Goal: Task Accomplishment & Management: Manage account settings

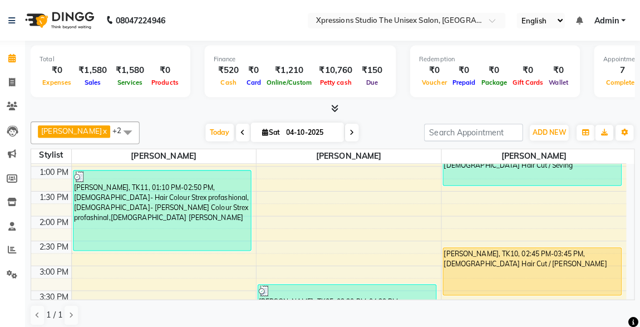
scroll to position [249, 0]
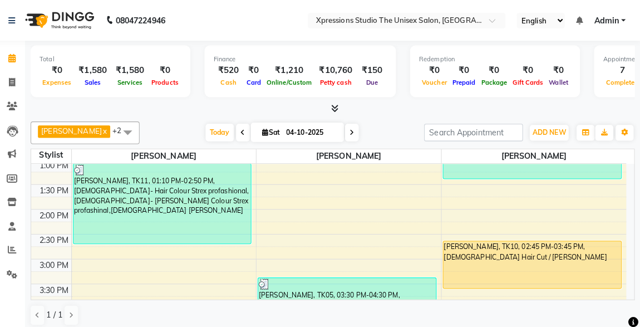
click at [522, 248] on div "[PERSON_NAME], TK10, 02:45 PM-03:45 PM, [DEMOGRAPHIC_DATA] Hair Cut / [PERSON_N…" at bounding box center [533, 261] width 175 height 46
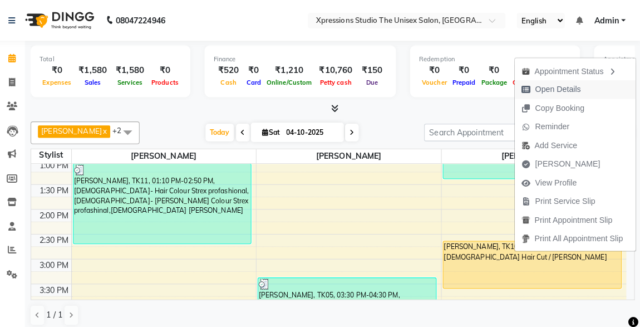
click at [540, 91] on span "Open Details" at bounding box center [558, 88] width 45 height 12
select select "1"
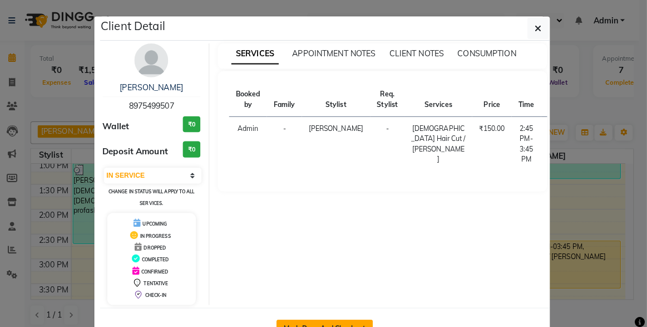
click at [327, 315] on button "Mark Done And Checkout" at bounding box center [328, 324] width 95 height 18
select select "7003"
select select "service"
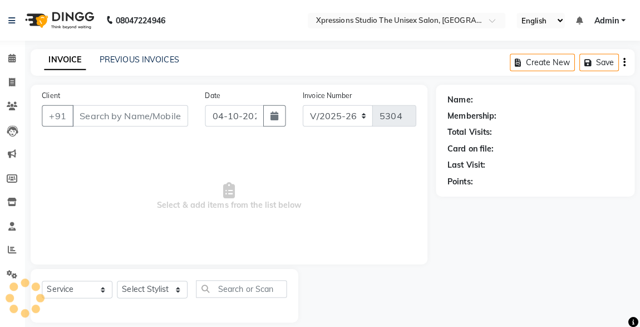
type input "8975499507"
select select "57589"
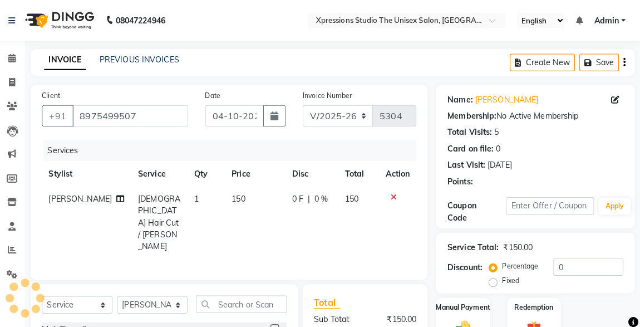
scroll to position [118, 0]
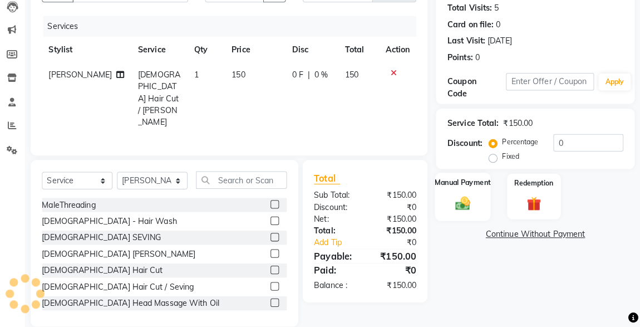
click at [465, 209] on img at bounding box center [465, 204] width 24 height 17
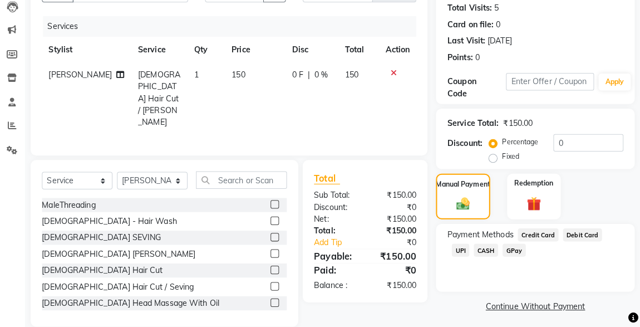
click at [471, 244] on span "UPI" at bounding box center [462, 250] width 17 height 13
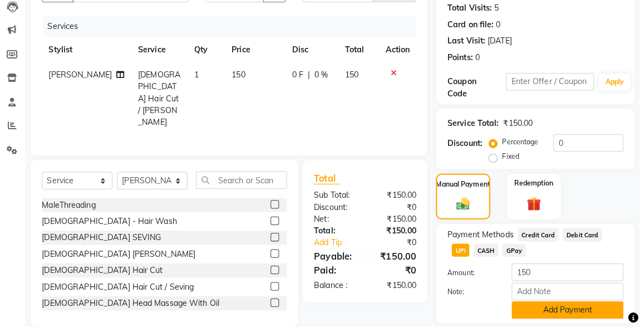
click at [571, 315] on button "Add Payment" at bounding box center [568, 309] width 110 height 17
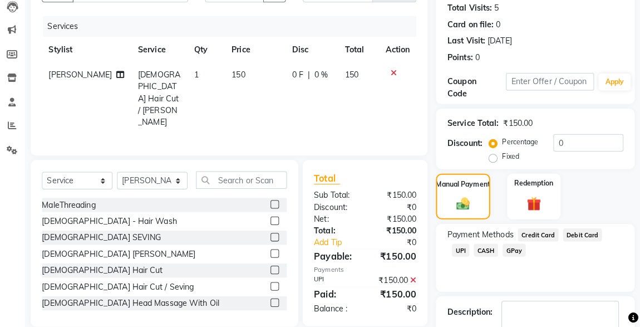
scroll to position [184, 0]
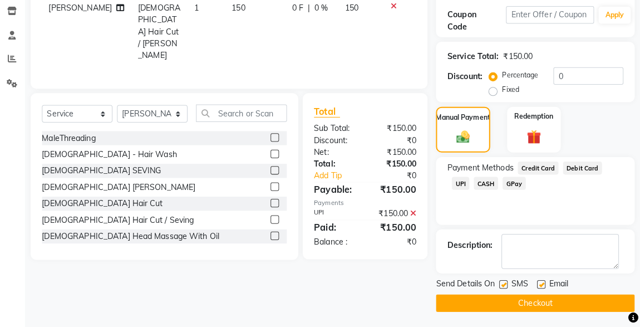
click at [503, 284] on label at bounding box center [505, 284] width 8 height 8
click at [503, 284] on input "checkbox" at bounding box center [504, 284] width 7 height 7
checkbox input "false"
click at [532, 300] on button "Checkout" at bounding box center [536, 302] width 196 height 17
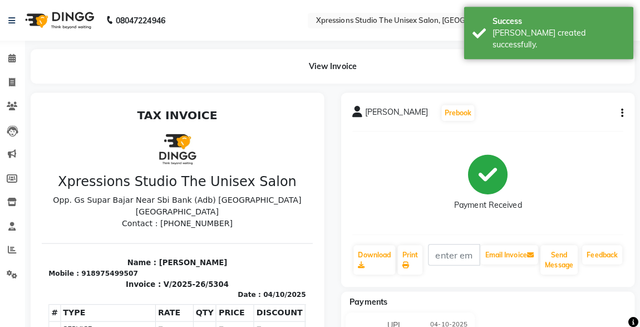
click at [27, 65] on link "Calendar" at bounding box center [16, 57] width 27 height 18
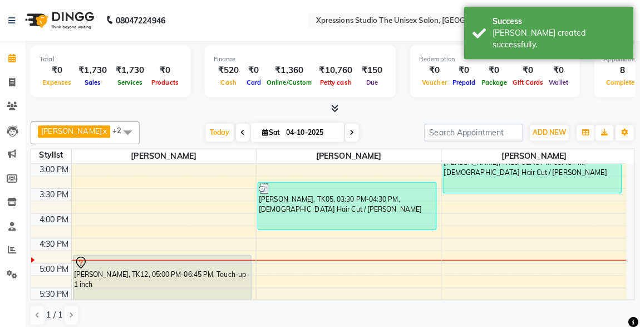
scroll to position [345, 0]
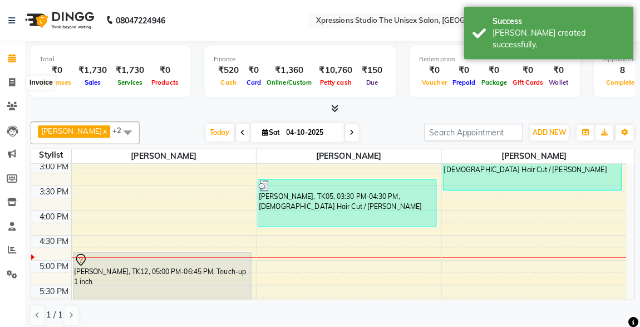
click at [20, 78] on icon at bounding box center [21, 81] width 6 height 8
select select "service"
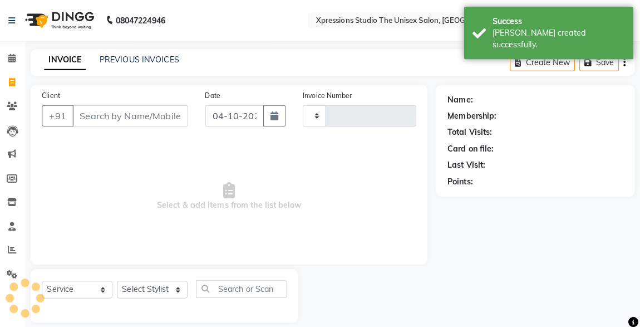
type input "5305"
select select "7003"
click at [94, 109] on input "Client" at bounding box center [137, 113] width 114 height 21
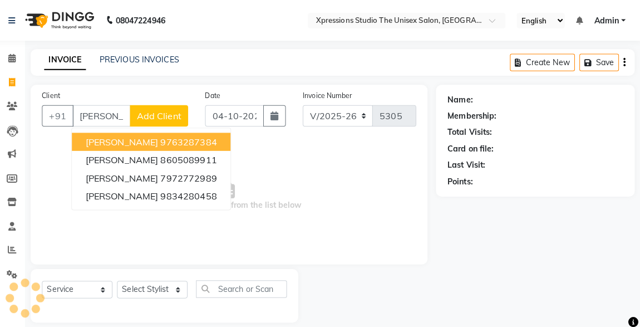
type input "J"
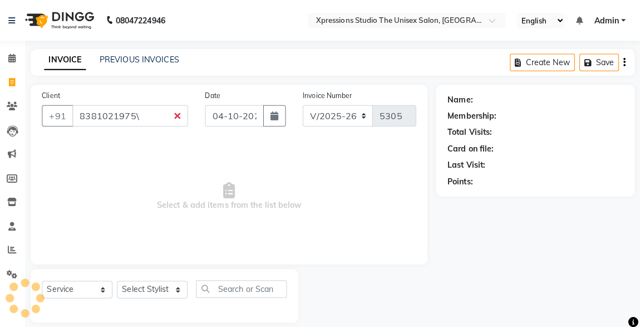
type input "8381021975\"
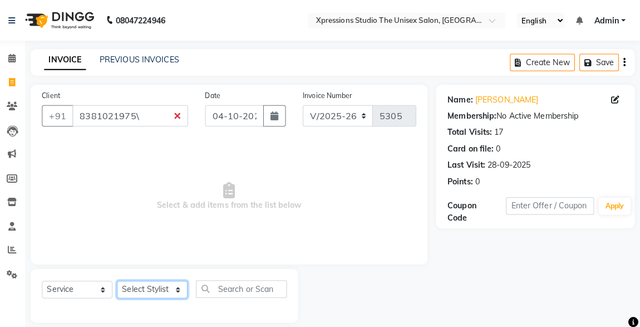
click at [140, 281] on select "Select Stylist [PERSON_NAME] [PERSON_NAME] [PERSON_NAME]" at bounding box center [159, 284] width 70 height 17
select select "57588"
click at [124, 276] on select "Select Stylist [PERSON_NAME] [PERSON_NAME] [PERSON_NAME]" at bounding box center [159, 284] width 70 height 17
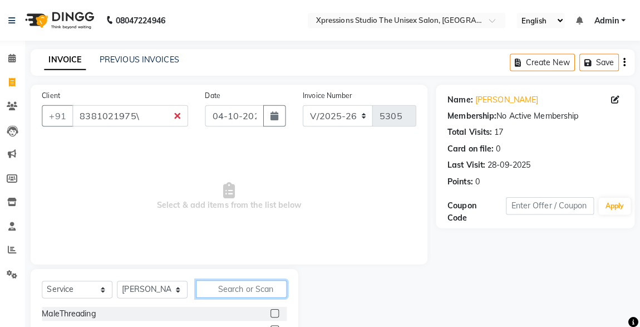
click at [248, 284] on input "text" at bounding box center [247, 284] width 90 height 17
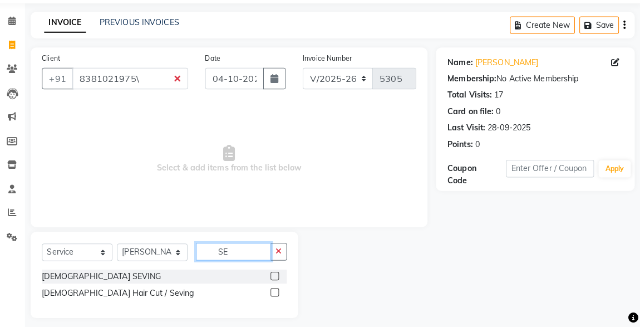
type input "SE"
click at [150, 78] on input "8381021975\" at bounding box center [137, 81] width 114 height 21
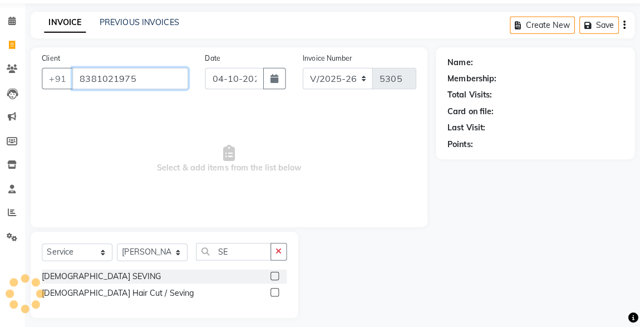
type input "8381021975"
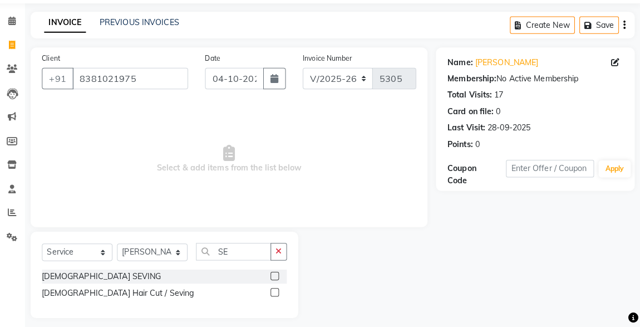
click at [280, 276] on label at bounding box center [279, 276] width 8 height 8
click at [280, 276] on input "checkbox" at bounding box center [278, 276] width 7 height 7
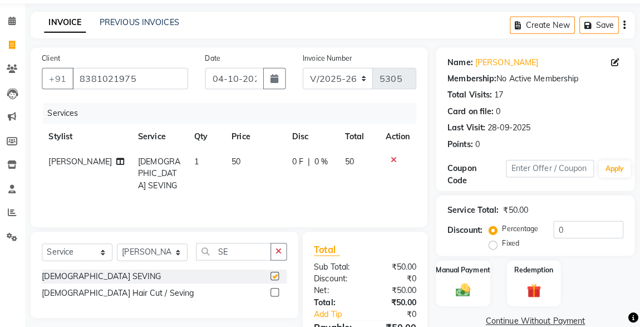
checkbox input "false"
click at [467, 283] on img at bounding box center [465, 289] width 24 height 17
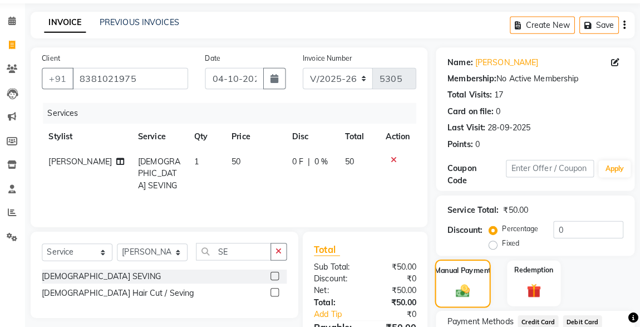
scroll to position [122, 0]
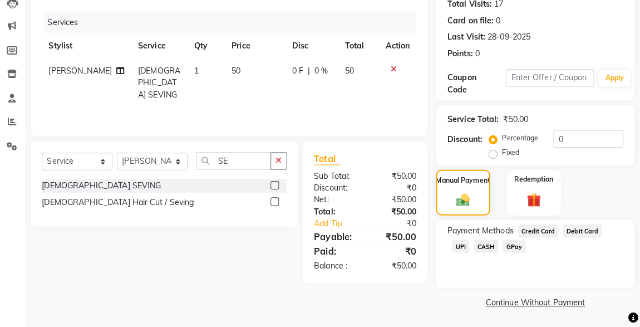
click at [476, 248] on span "CASH" at bounding box center [488, 246] width 24 height 13
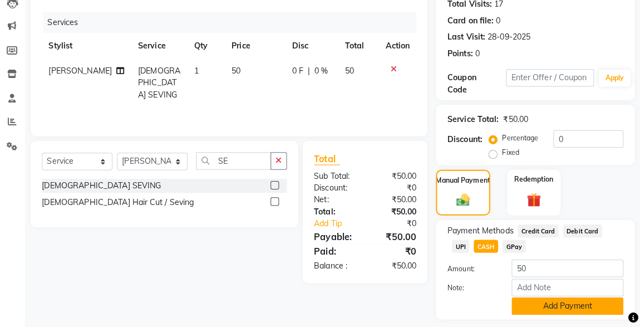
click at [550, 305] on button "Add Payment" at bounding box center [568, 305] width 110 height 17
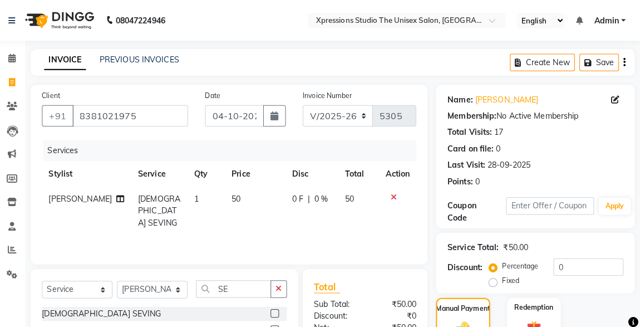
scroll to position [184, 0]
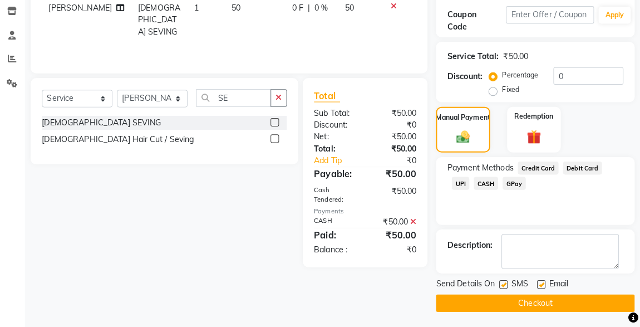
click at [505, 283] on label at bounding box center [505, 284] width 8 height 8
click at [505, 283] on input "checkbox" at bounding box center [504, 284] width 7 height 7
checkbox input "false"
click at [540, 309] on button "Checkout" at bounding box center [536, 302] width 196 height 17
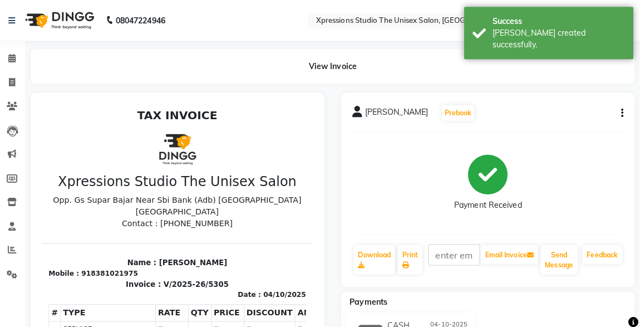
click at [27, 65] on link "Calendar" at bounding box center [16, 57] width 27 height 18
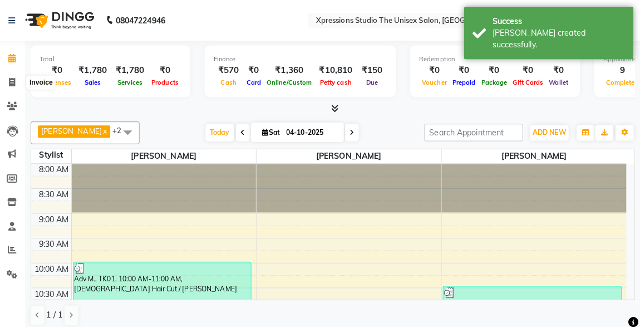
click at [22, 83] on icon at bounding box center [21, 81] width 6 height 8
select select "service"
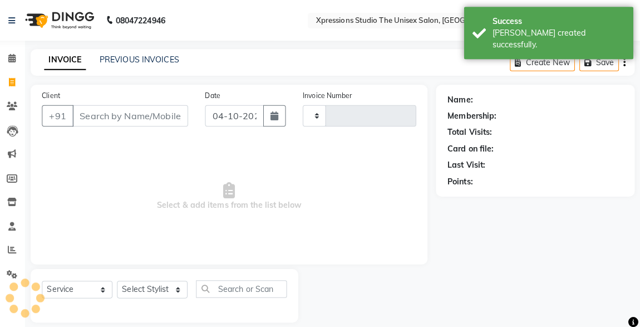
type input "5306"
select select "7003"
click at [145, 116] on input "Client" at bounding box center [137, 113] width 114 height 21
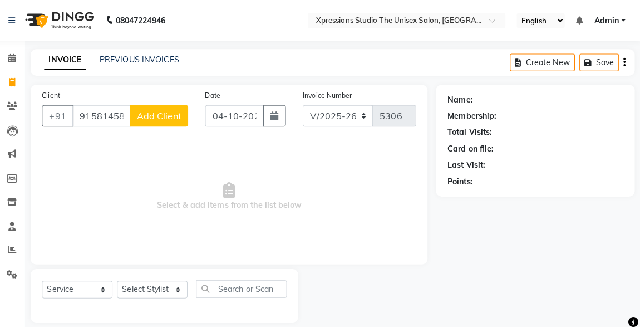
type input "9158145814"
click at [181, 118] on span "Add Client" at bounding box center [166, 113] width 44 height 11
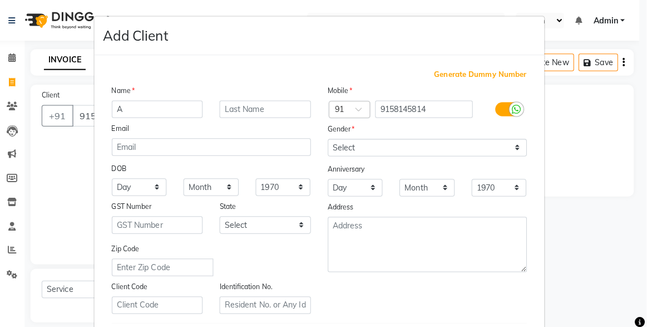
click at [144, 106] on input "A" at bounding box center [164, 107] width 90 height 17
type input "ANTRIKSH SANCHETI"
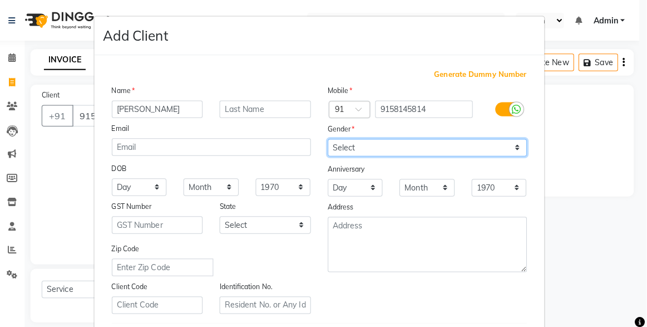
drag, startPoint x: 346, startPoint y: 142, endPoint x: 335, endPoint y: 169, distance: 28.9
click at [335, 169] on div "Mobile Country Code × 91 9158145814 Gender Select Male Female Other Prefer Not …" at bounding box center [430, 196] width 213 height 226
select select "male"
click at [332, 137] on select "Select Male Female Other Prefer Not To Say" at bounding box center [430, 145] width 196 height 17
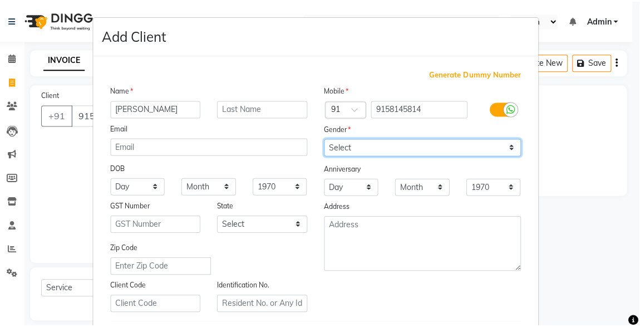
scroll to position [183, 0]
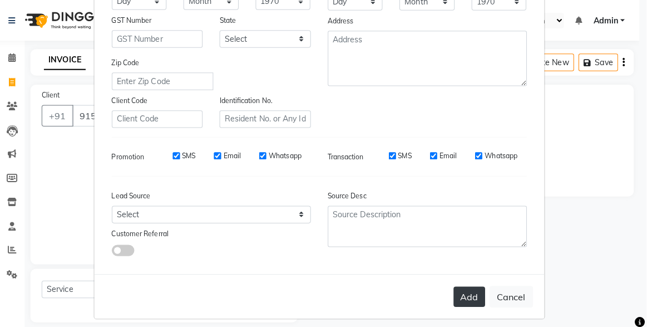
click at [467, 289] on button "Add" at bounding box center [471, 293] width 31 height 20
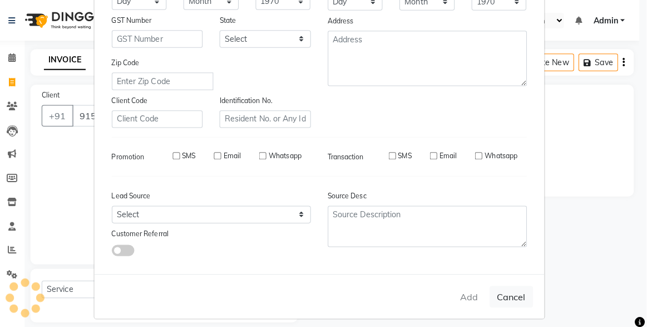
select select
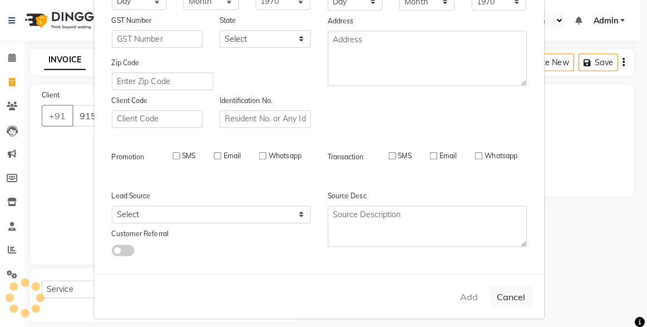
select select
checkbox input "false"
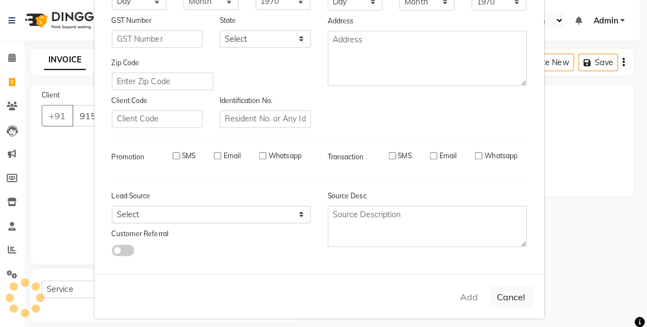
checkbox input "false"
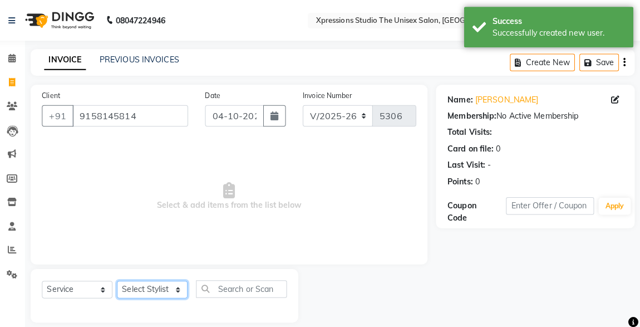
click at [167, 289] on select "Select Stylist [PERSON_NAME] [PERSON_NAME] [PERSON_NAME]" at bounding box center [159, 284] width 70 height 17
select select "57588"
click at [124, 276] on select "Select Stylist [PERSON_NAME] [PERSON_NAME] [PERSON_NAME]" at bounding box center [159, 284] width 70 height 17
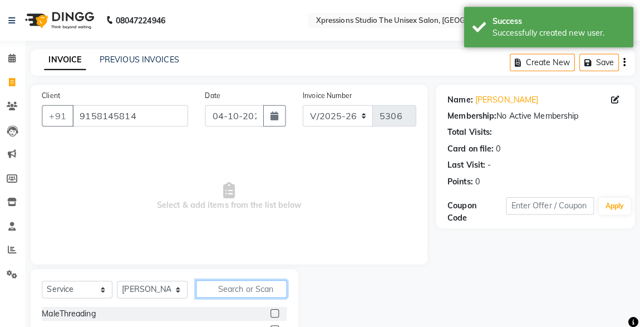
click at [238, 288] on input "text" at bounding box center [247, 284] width 90 height 17
type input "CUT"
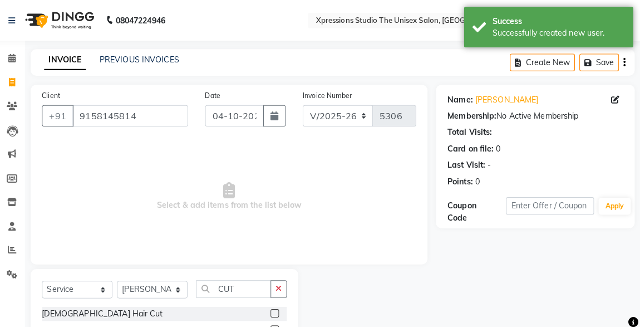
click at [275, 306] on label at bounding box center [279, 308] width 8 height 8
click at [275, 306] on input "checkbox" at bounding box center [278, 308] width 7 height 7
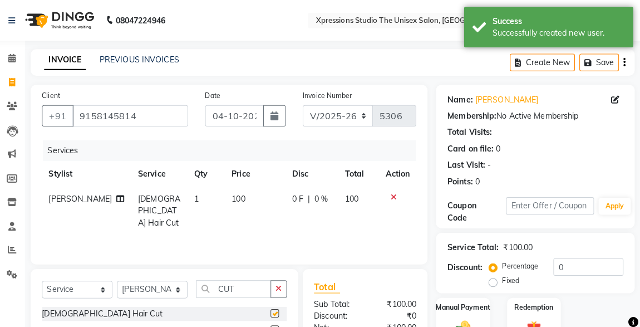
checkbox input "false"
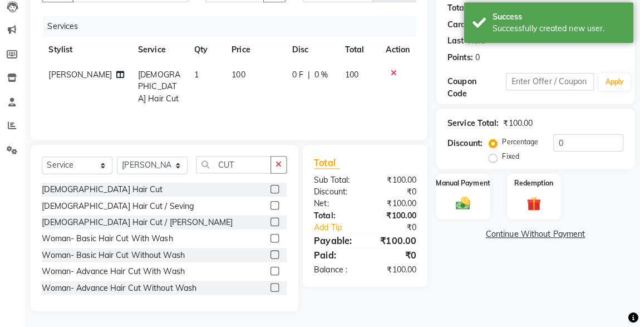
click at [465, 229] on link "Continue Without Payment" at bounding box center [536, 235] width 191 height 12
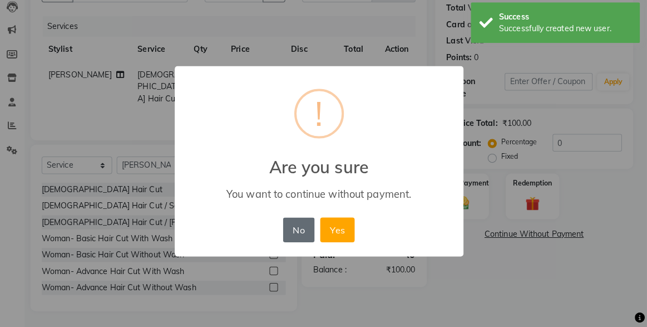
click at [299, 241] on button "No" at bounding box center [303, 231] width 31 height 24
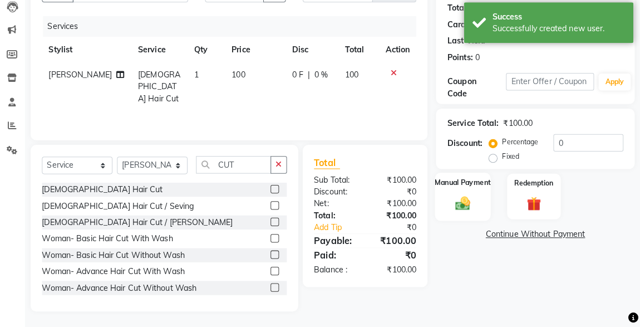
click at [471, 196] on img at bounding box center [465, 204] width 24 height 17
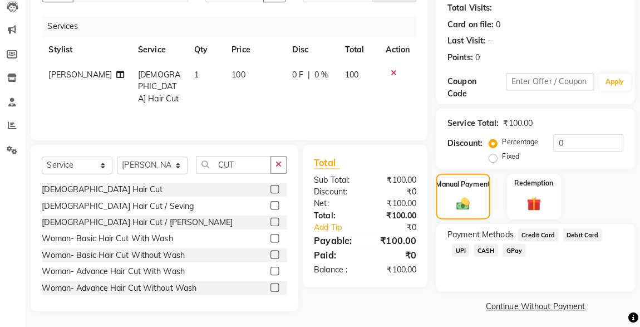
click at [476, 255] on span "CASH" at bounding box center [488, 250] width 24 height 13
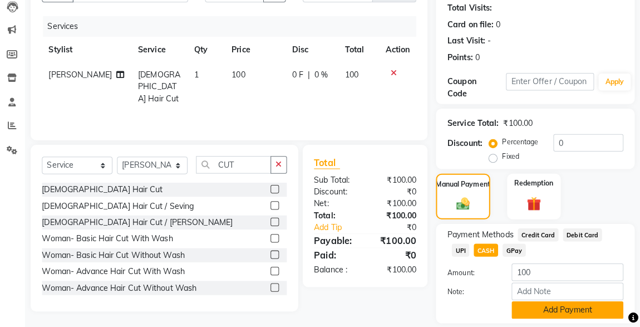
click at [558, 310] on button "Add Payment" at bounding box center [568, 309] width 110 height 17
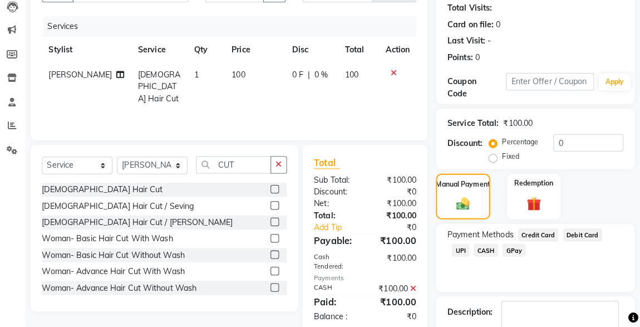
scroll to position [184, 0]
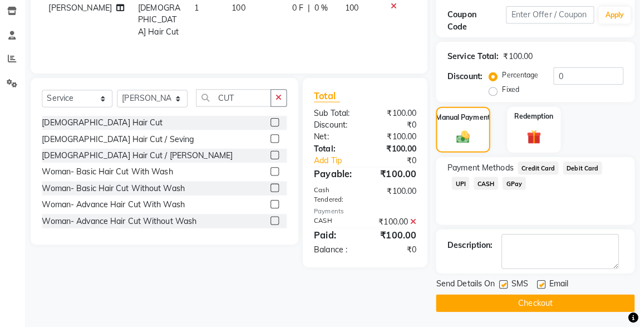
click at [505, 283] on label at bounding box center [505, 284] width 8 height 8
click at [505, 283] on input "checkbox" at bounding box center [504, 284] width 7 height 7
checkbox input "false"
click at [566, 308] on button "Checkout" at bounding box center [536, 302] width 196 height 17
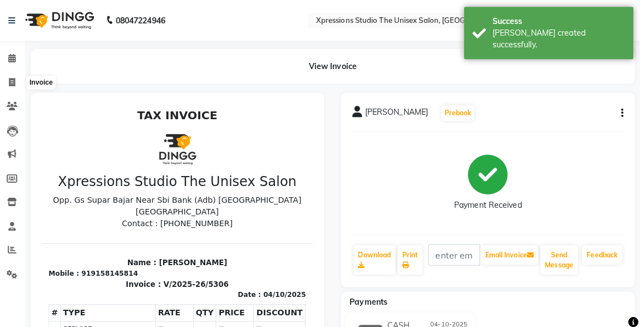
click at [20, 76] on span at bounding box center [20, 81] width 19 height 13
select select "service"
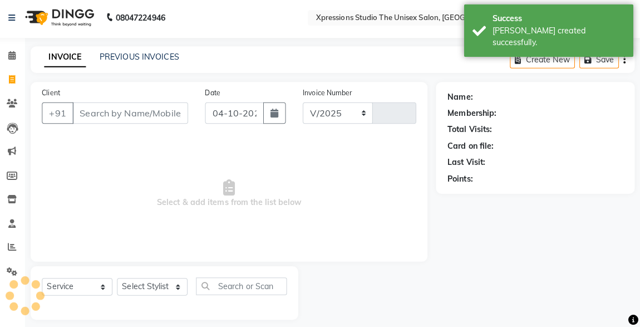
select select "7003"
type input "5307"
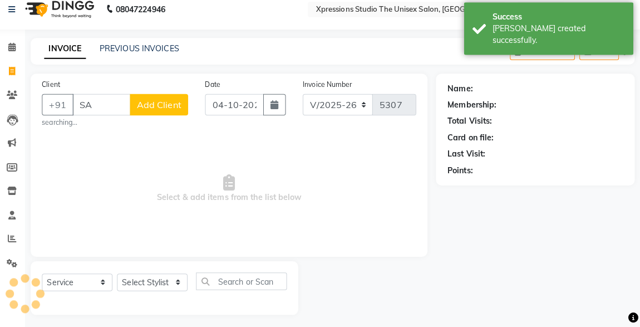
type input "S"
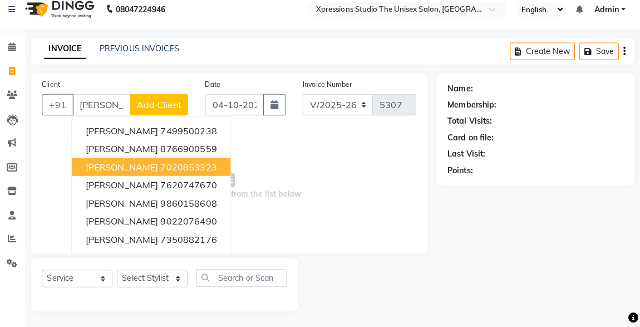
click at [117, 167] on span "Adesh raut" at bounding box center [129, 168] width 72 height 11
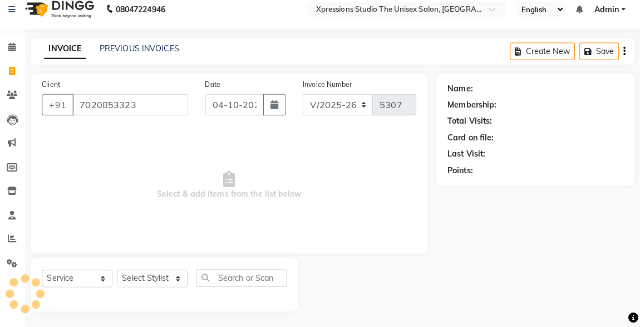
type input "7020853323"
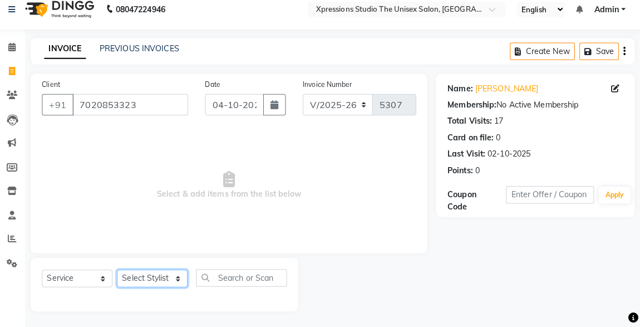
click at [156, 277] on select "Select Stylist [PERSON_NAME] [PERSON_NAME] [PERSON_NAME]" at bounding box center [159, 278] width 70 height 17
select select "57588"
click at [124, 270] on select "Select Stylist [PERSON_NAME] [PERSON_NAME] [PERSON_NAME]" at bounding box center [159, 278] width 70 height 17
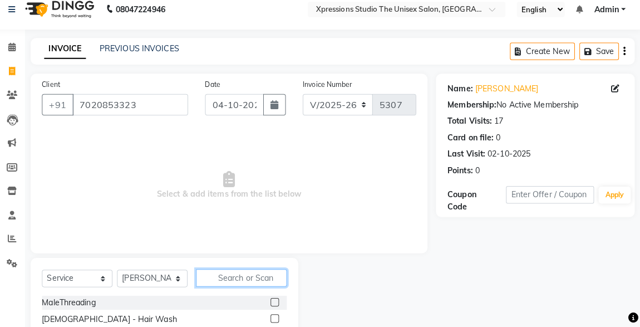
click at [225, 271] on input "text" at bounding box center [247, 277] width 90 height 17
type input "CUT"
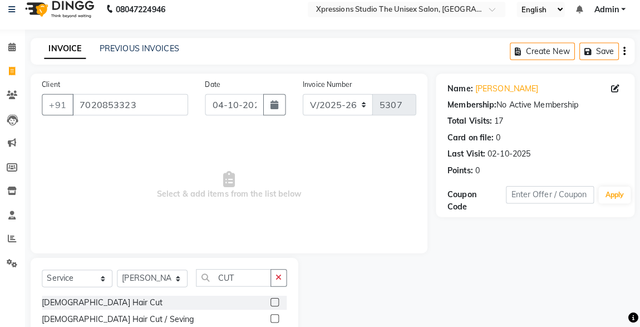
click at [275, 303] on label at bounding box center [279, 302] width 8 height 8
click at [275, 303] on input "checkbox" at bounding box center [278, 302] width 7 height 7
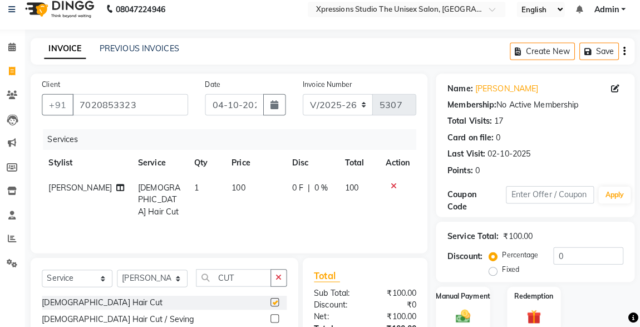
checkbox input "false"
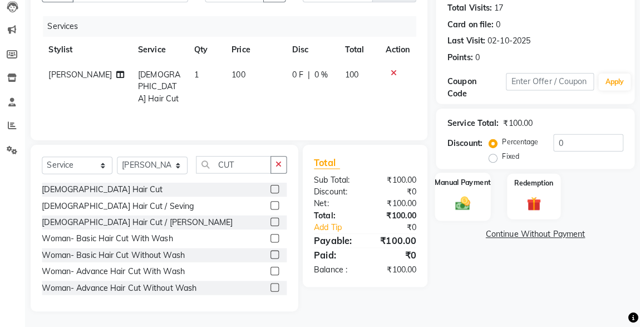
click at [473, 201] on img at bounding box center [465, 204] width 24 height 17
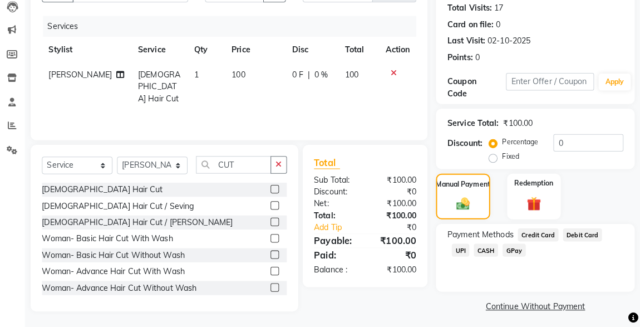
click at [476, 246] on span "CASH" at bounding box center [488, 250] width 24 height 13
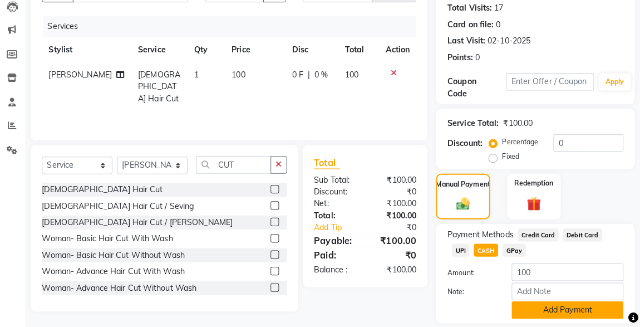
click at [542, 304] on button "Add Payment" at bounding box center [568, 309] width 110 height 17
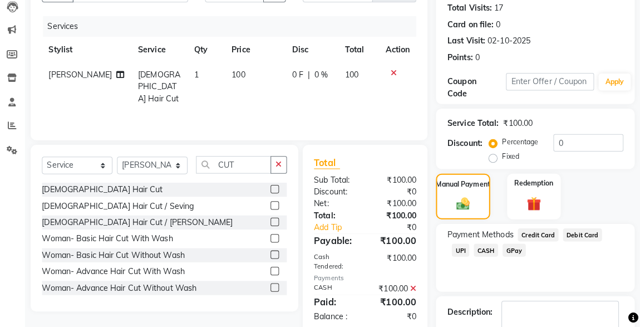
scroll to position [184, 0]
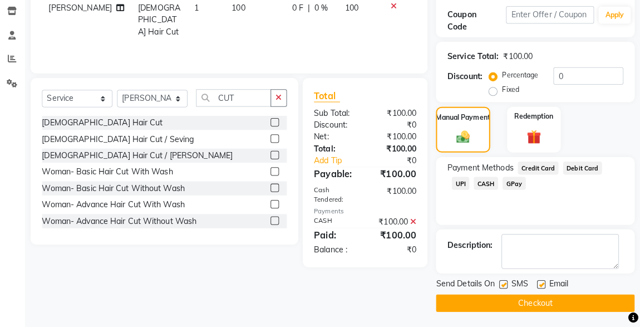
click at [505, 283] on label at bounding box center [505, 284] width 8 height 8
click at [505, 283] on input "checkbox" at bounding box center [504, 284] width 7 height 7
checkbox input "false"
click at [532, 309] on button "Checkout" at bounding box center [536, 302] width 196 height 17
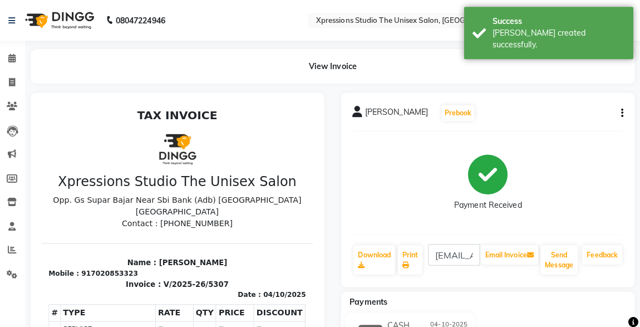
click at [21, 54] on icon at bounding box center [20, 57] width 7 height 8
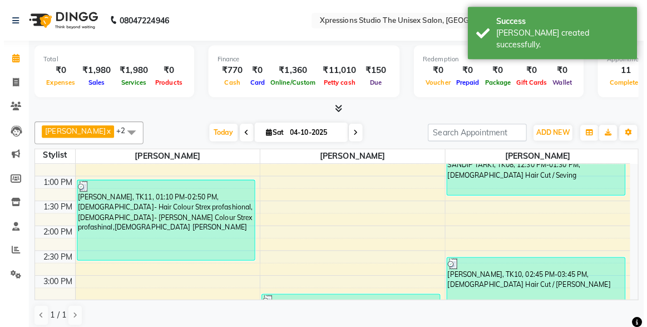
scroll to position [253, 0]
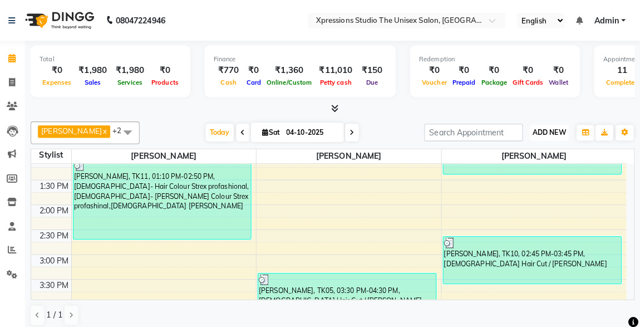
click at [538, 130] on span "ADD NEW" at bounding box center [549, 130] width 33 height 8
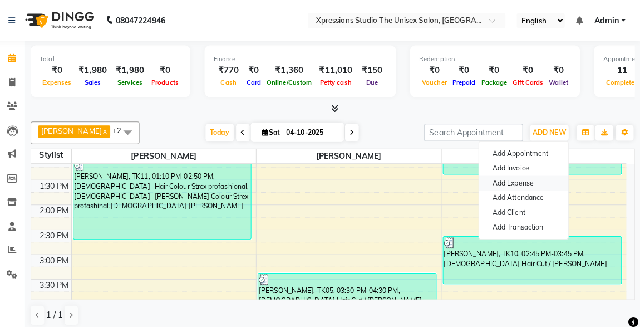
click at [511, 178] on link "Add Expense" at bounding box center [525, 180] width 88 height 14
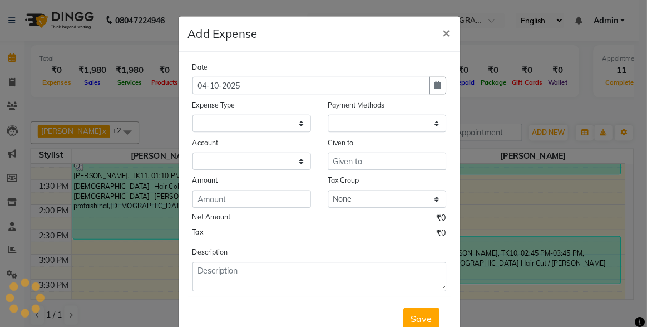
select select "1"
select select "6063"
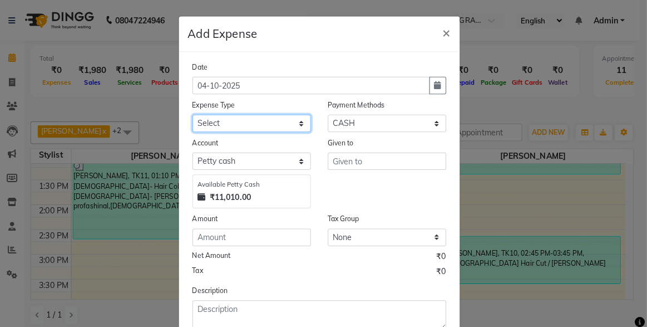
click at [252, 117] on select "Select Adesh Advance Advance Salary Bank charges Cash transfer to bank Client S…" at bounding box center [257, 121] width 117 height 17
select select "19364"
click at [199, 113] on select "Select Adesh Advance Advance Salary Bank charges Cash transfer to bank Client S…" at bounding box center [257, 121] width 117 height 17
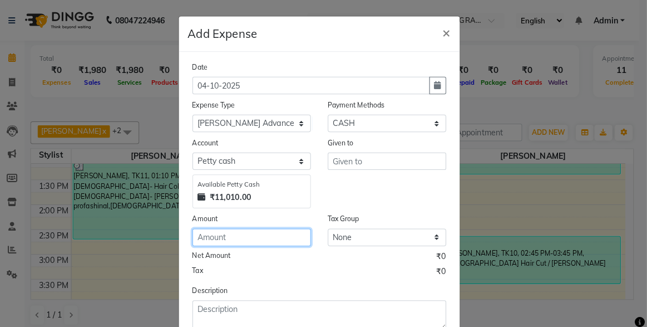
click at [211, 230] on input "number" at bounding box center [257, 233] width 117 height 17
type input "1"
type input "500"
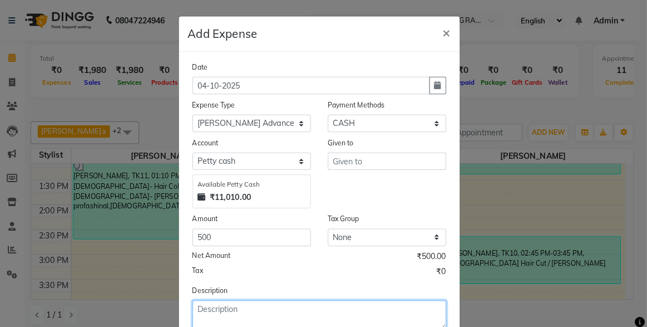
click at [224, 304] on textarea at bounding box center [324, 310] width 250 height 29
type textarea "SARVISING ADESH"
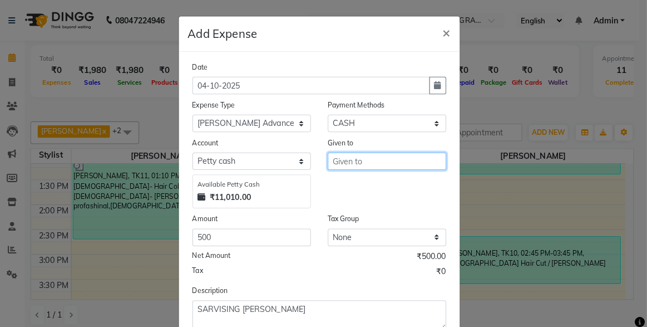
click at [338, 157] on input "text" at bounding box center [390, 158] width 117 height 17
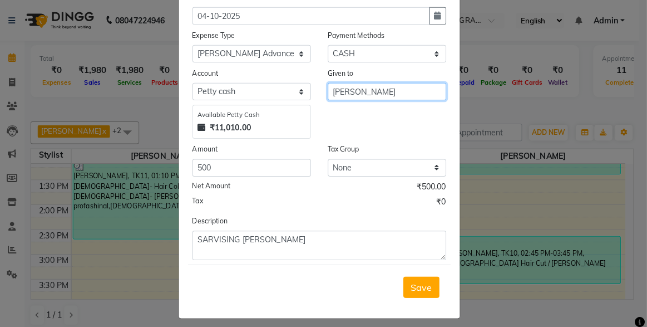
type input "[PERSON_NAME]"
click at [417, 283] on span "Save" at bounding box center [424, 283] width 21 height 11
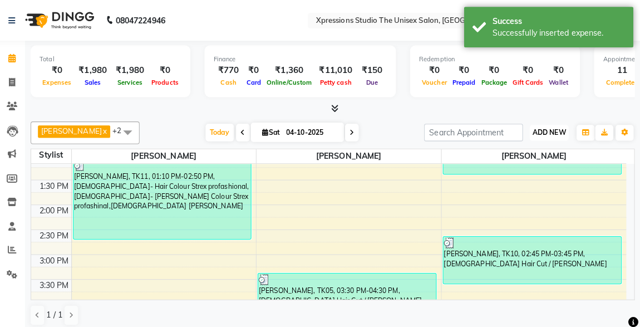
click at [546, 133] on span "ADD NEW" at bounding box center [549, 130] width 33 height 8
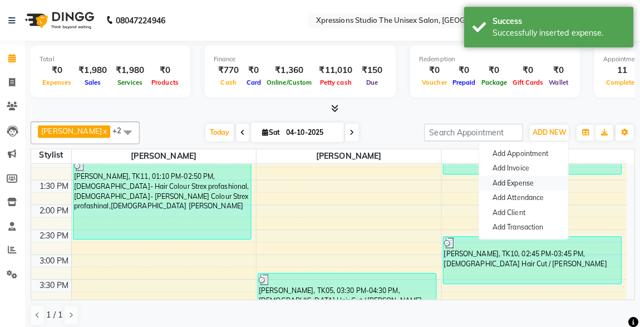
click at [506, 183] on link "Add Expense" at bounding box center [525, 180] width 88 height 14
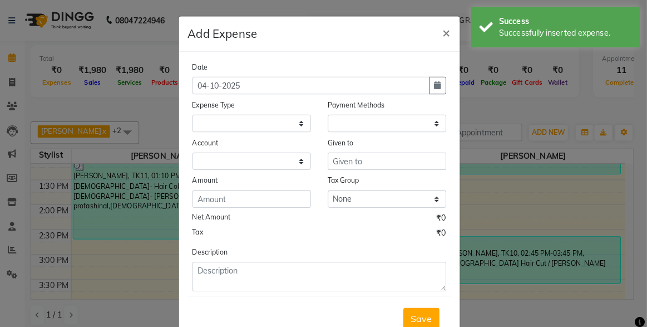
select select "1"
select select "6063"
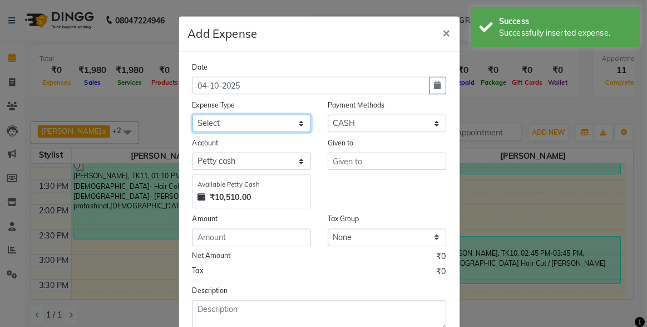
click at [250, 123] on select "Select Adesh Advance Advance Salary Bank charges Cash transfer to bank Client S…" at bounding box center [257, 121] width 117 height 17
select select "23914"
click at [199, 113] on select "Select Adesh Advance Advance Salary Bank charges Cash transfer to bank Client S…" at bounding box center [257, 121] width 117 height 17
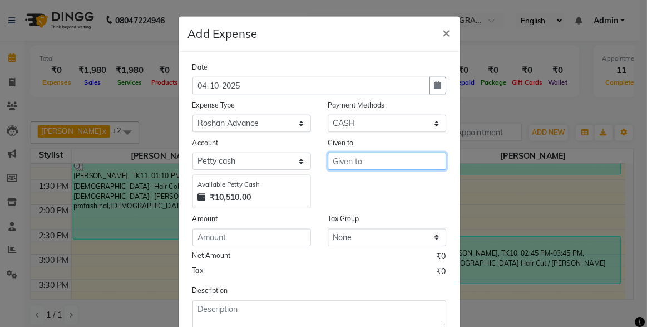
click at [349, 158] on input "text" at bounding box center [390, 158] width 117 height 17
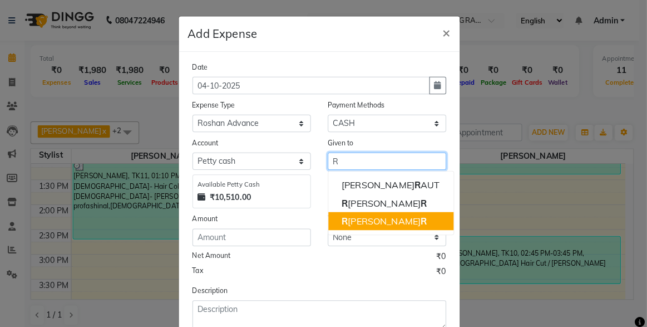
click at [360, 212] on ngb-highlight "R OSHAN TANDULKA R" at bounding box center [388, 217] width 84 height 11
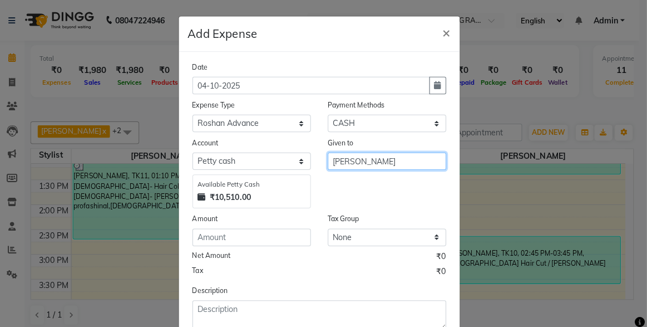
type input "[PERSON_NAME]"
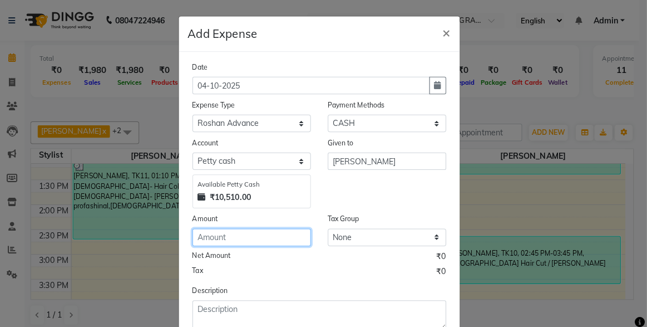
click at [228, 236] on input "number" at bounding box center [257, 233] width 117 height 17
type input "500"
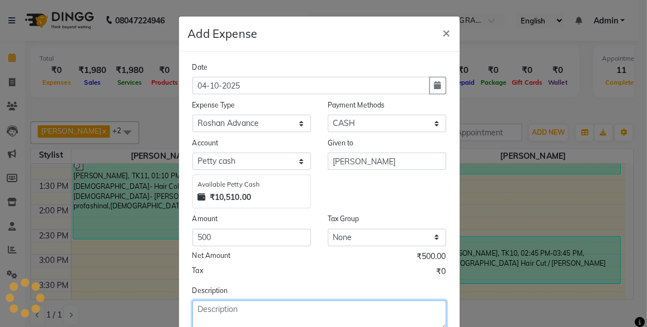
click at [224, 303] on textarea at bounding box center [324, 310] width 250 height 29
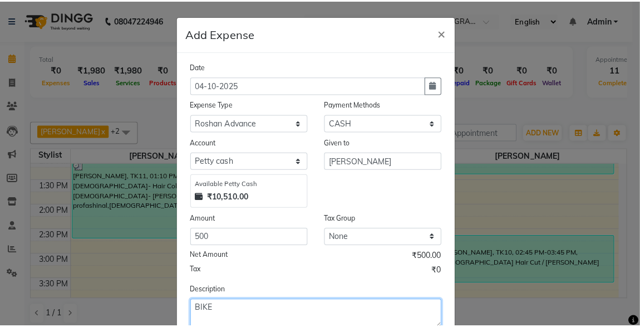
scroll to position [47, 0]
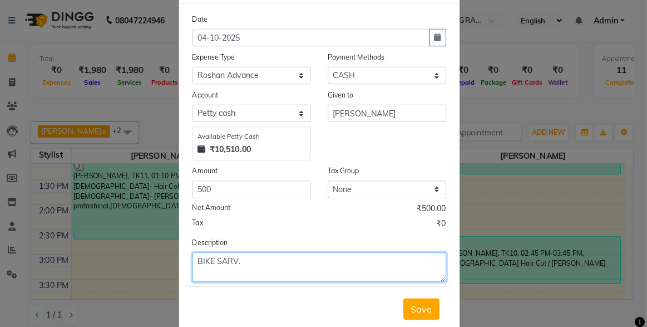
type textarea "BIKE SARV."
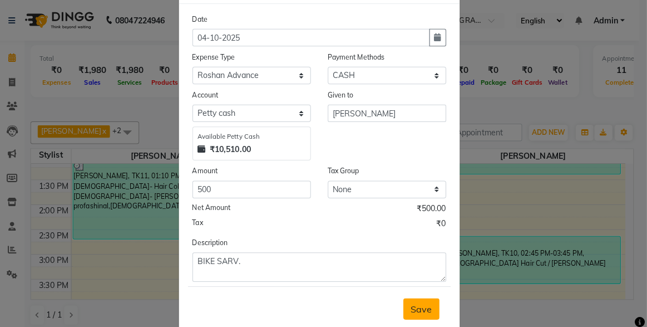
click at [425, 300] on span "Save" at bounding box center [424, 304] width 21 height 11
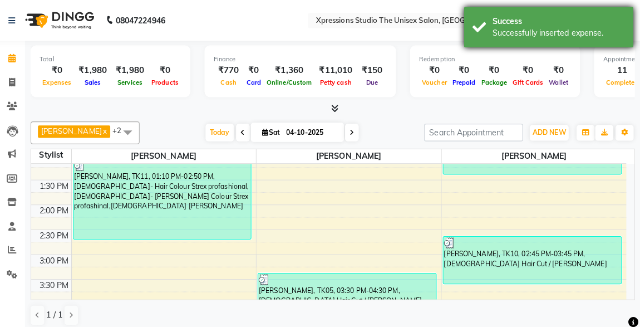
click at [536, 23] on div "Success" at bounding box center [559, 21] width 131 height 12
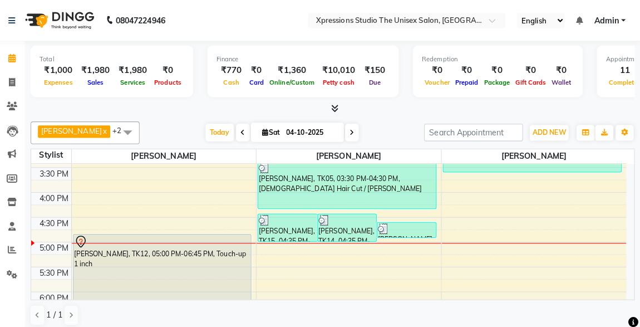
scroll to position [362, 0]
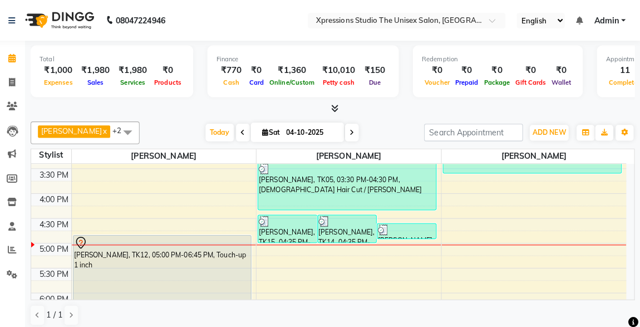
click at [198, 123] on div "[DATE] [DATE]" at bounding box center [286, 130] width 269 height 17
click at [20, 77] on icon at bounding box center [21, 81] width 6 height 8
select select "service"
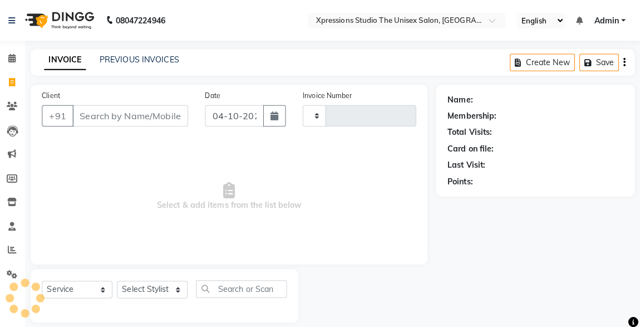
type input "5308"
select select "7003"
click at [110, 115] on input "Client" at bounding box center [137, 113] width 114 height 21
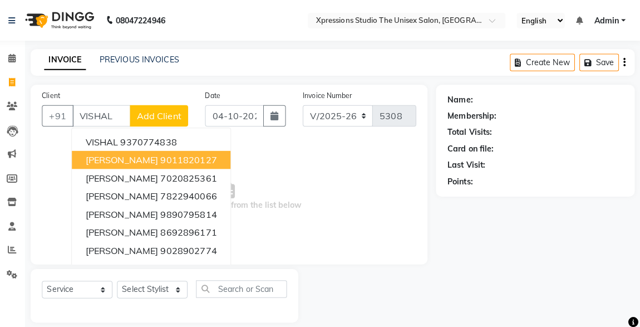
click at [146, 152] on span "[PERSON_NAME]" at bounding box center [129, 157] width 72 height 11
type input "9011820127"
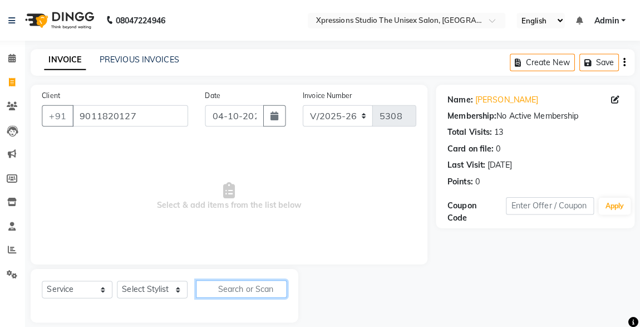
click at [232, 282] on input "text" at bounding box center [247, 284] width 90 height 17
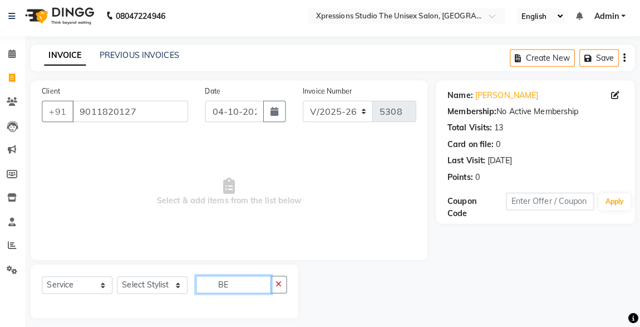
scroll to position [7, 0]
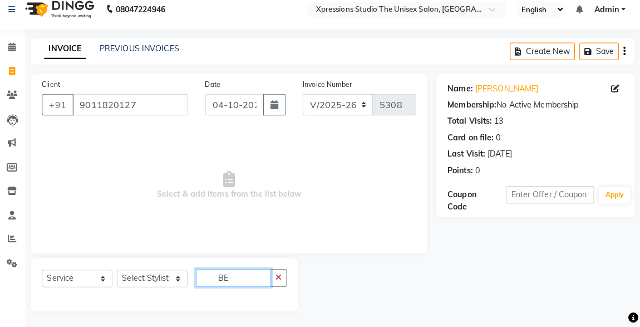
type input "BE"
click at [162, 283] on select "Select Stylist [PERSON_NAME] [PERSON_NAME] [PERSON_NAME]" at bounding box center [159, 278] width 70 height 17
select select "57589"
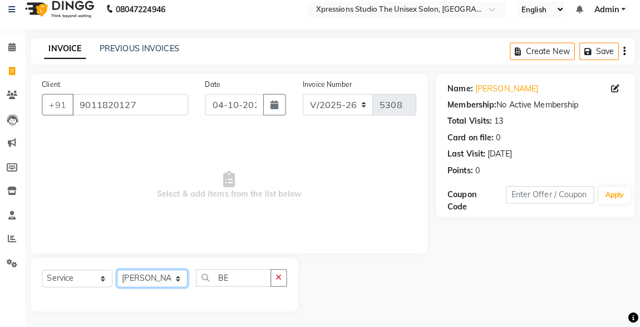
click at [124, 270] on select "Select Stylist [PERSON_NAME] [PERSON_NAME] [PERSON_NAME]" at bounding box center [159, 278] width 70 height 17
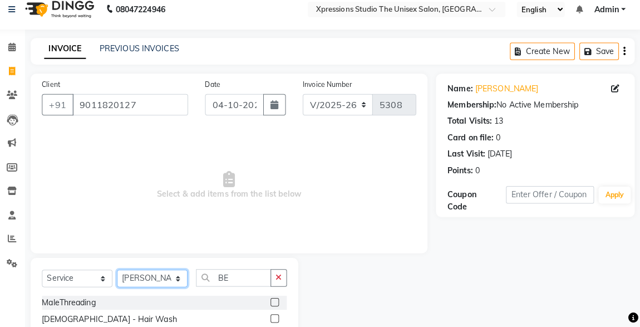
scroll to position [118, 0]
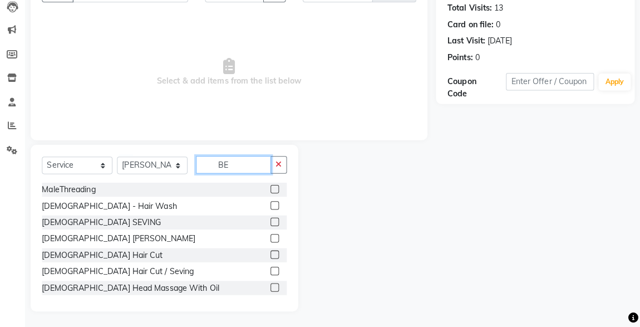
click at [244, 166] on input "BE" at bounding box center [239, 166] width 74 height 17
type input "BE"
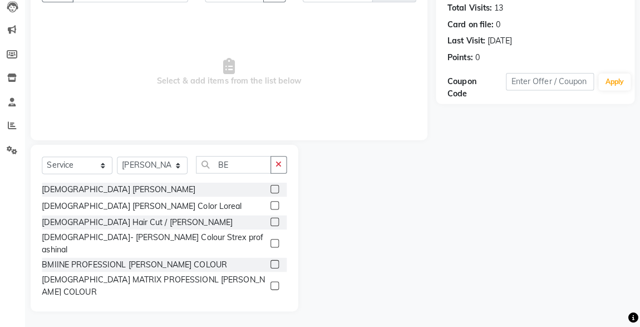
click at [275, 219] on label at bounding box center [279, 223] width 8 height 8
click at [275, 220] on input "checkbox" at bounding box center [278, 223] width 7 height 7
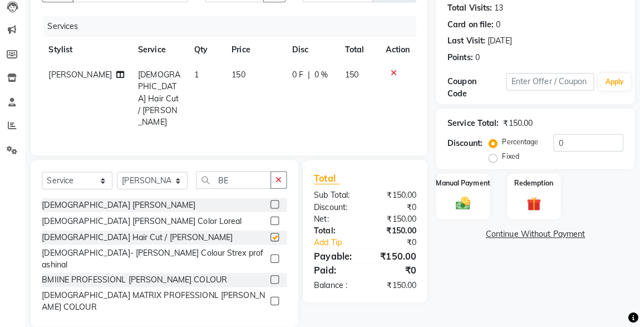
checkbox input "false"
click at [245, 173] on input "BE" at bounding box center [239, 181] width 74 height 17
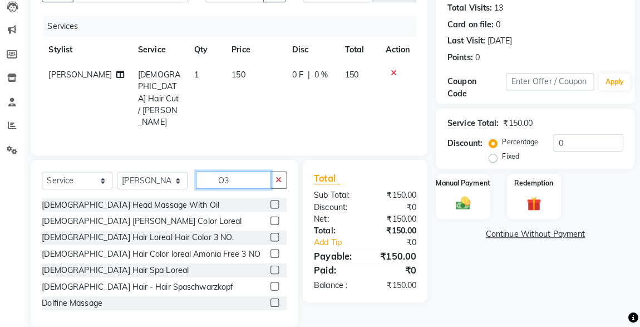
scroll to position [94, 0]
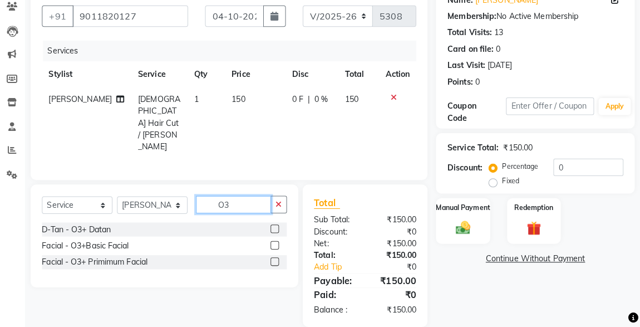
type input "O3"
click at [280, 225] on label at bounding box center [279, 229] width 8 height 8
click at [280, 226] on input "checkbox" at bounding box center [278, 229] width 7 height 7
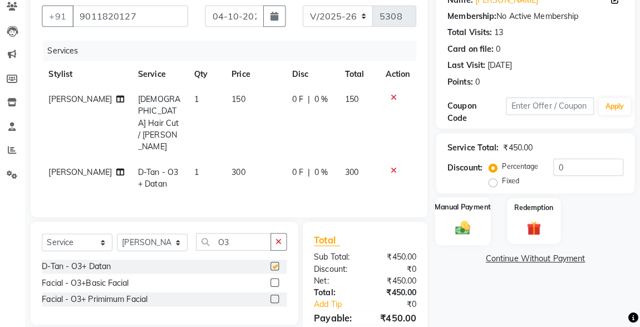
click at [482, 230] on div "Manual Payment" at bounding box center [464, 221] width 55 height 47
checkbox input "false"
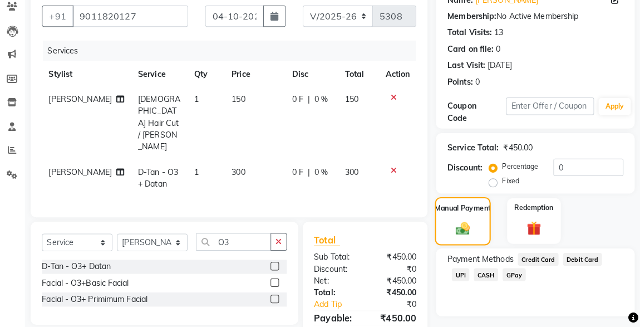
scroll to position [122, 0]
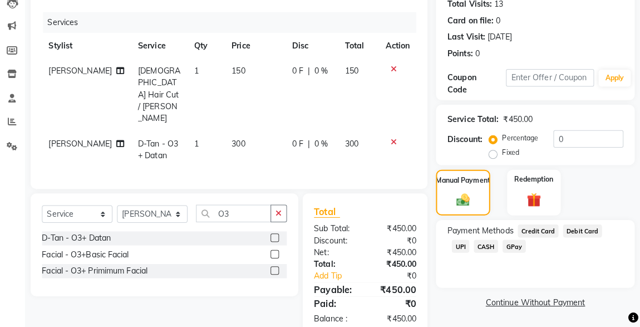
click at [471, 240] on span "UPI" at bounding box center [462, 246] width 17 height 13
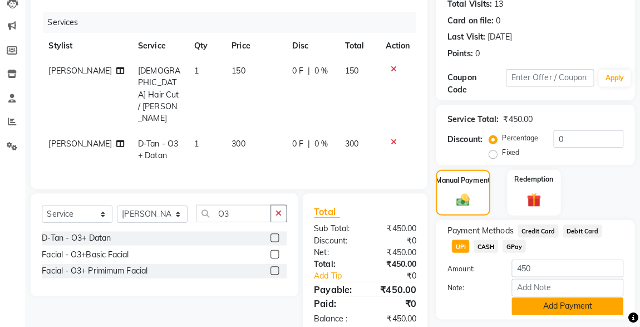
click at [576, 307] on button "Add Payment" at bounding box center [568, 305] width 110 height 17
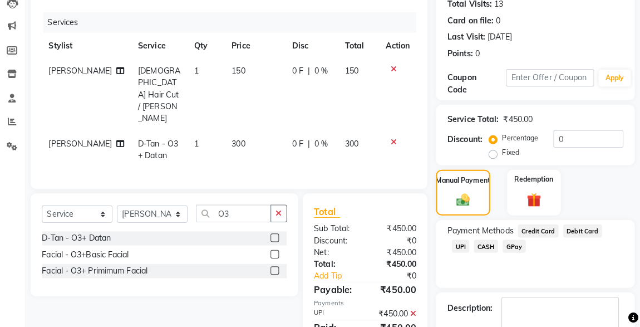
scroll to position [184, 0]
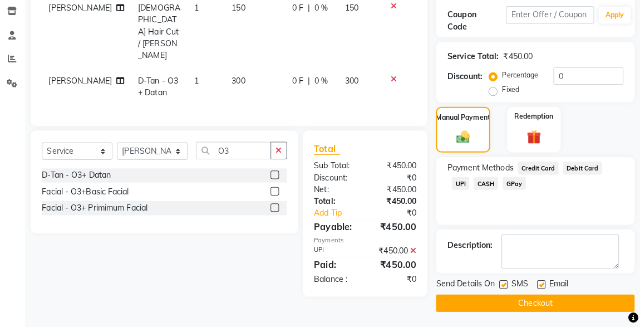
click at [505, 283] on label at bounding box center [505, 284] width 8 height 8
click at [505, 283] on input "checkbox" at bounding box center [504, 284] width 7 height 7
checkbox input "false"
click at [573, 305] on button "Checkout" at bounding box center [536, 302] width 196 height 17
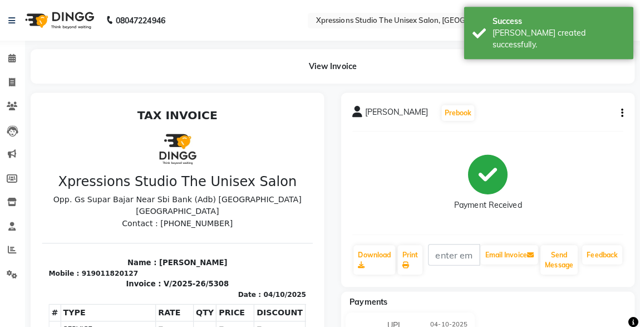
click at [25, 60] on span at bounding box center [20, 57] width 19 height 13
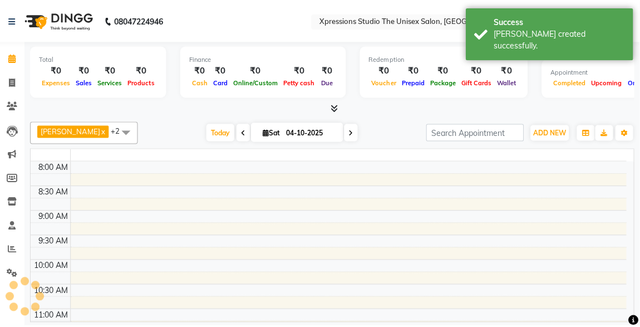
scroll to position [433, 0]
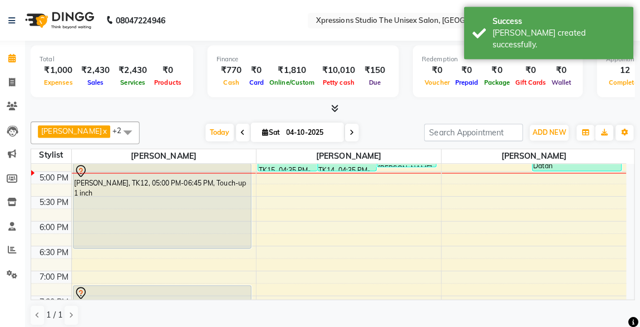
click at [18, 251] on span at bounding box center [20, 246] width 19 height 13
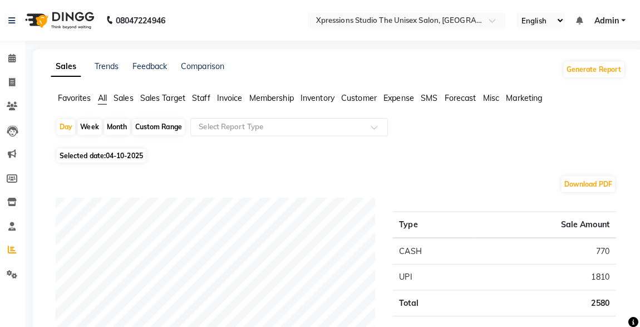
click at [19, 64] on link "Calendar" at bounding box center [16, 57] width 27 height 18
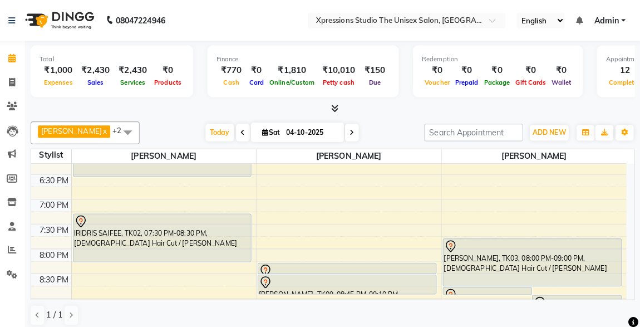
scroll to position [518, 0]
